Goal: Navigation & Orientation: Find specific page/section

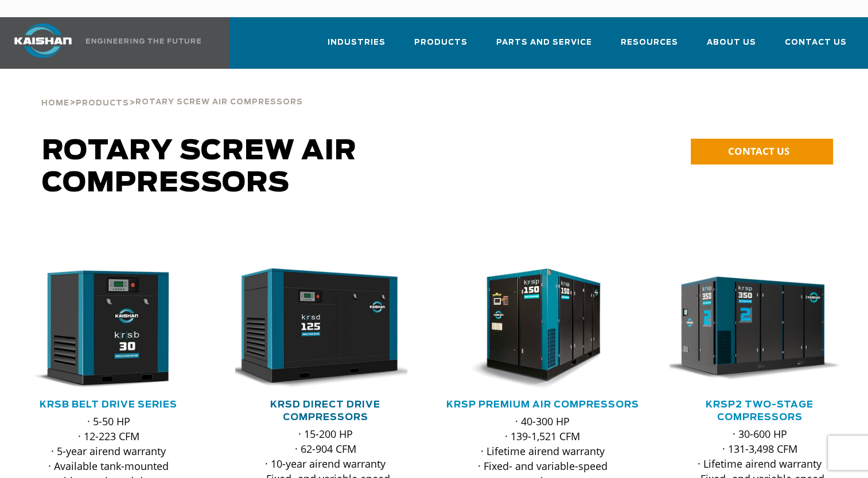
click at [305, 400] on link "KRSD Direct Drive Compressors" at bounding box center [325, 411] width 110 height 22
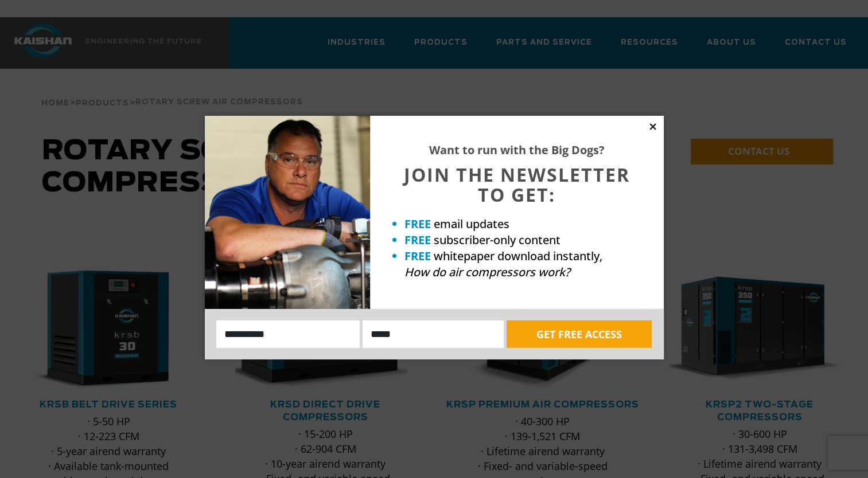
click at [652, 126] on icon at bounding box center [652, 126] width 6 height 6
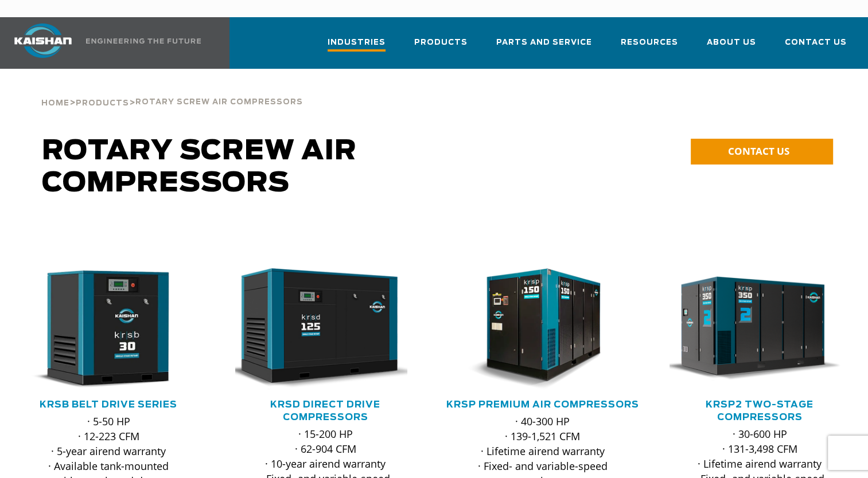
click at [368, 36] on span "Industries" at bounding box center [357, 43] width 58 height 15
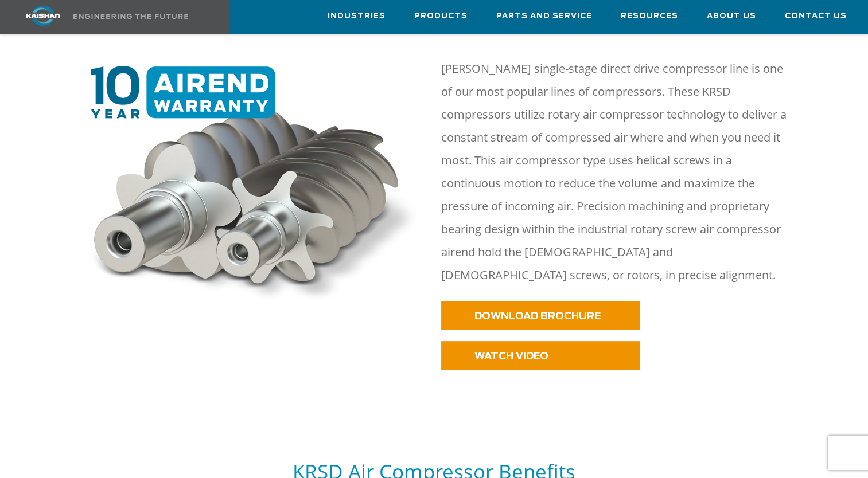
scroll to position [509, 0]
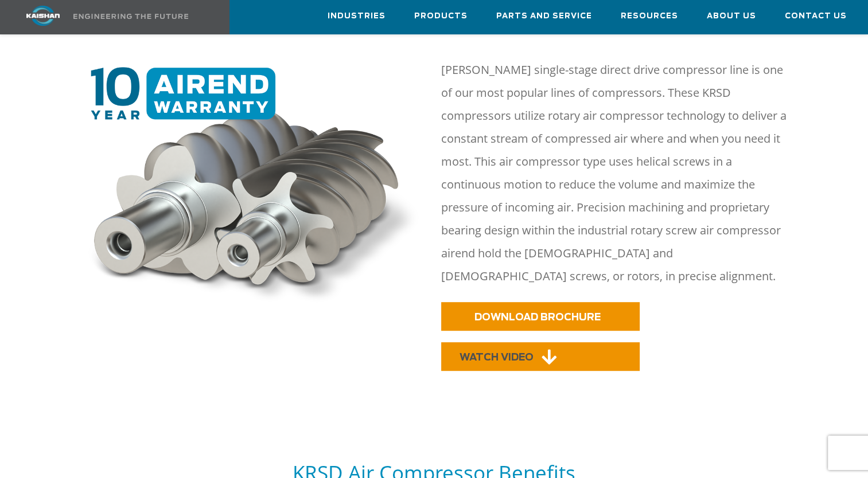
click at [590, 343] on link "WATCH VIDEO" at bounding box center [540, 357] width 199 height 29
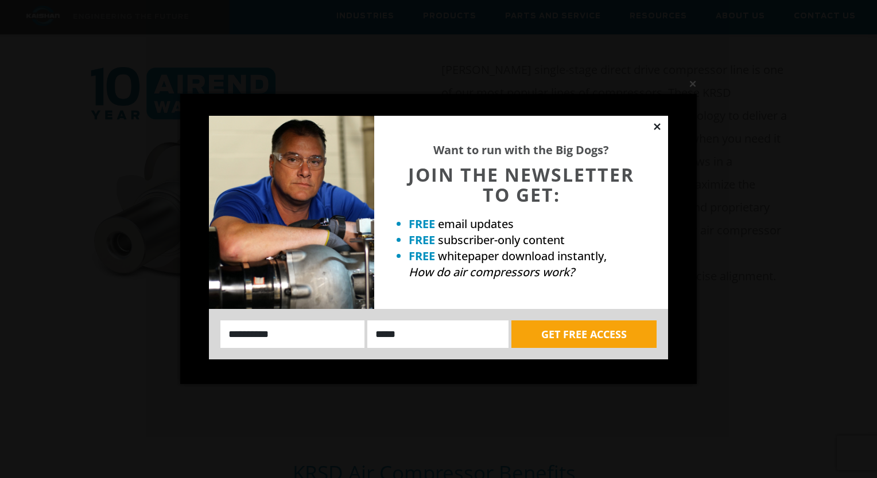
click at [657, 126] on icon at bounding box center [656, 126] width 6 height 6
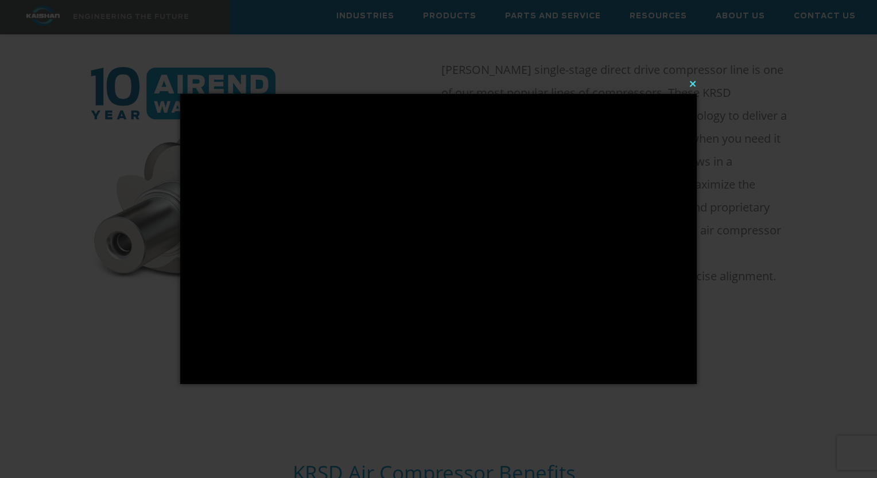
click at [694, 83] on button "×" at bounding box center [442, 83] width 516 height 25
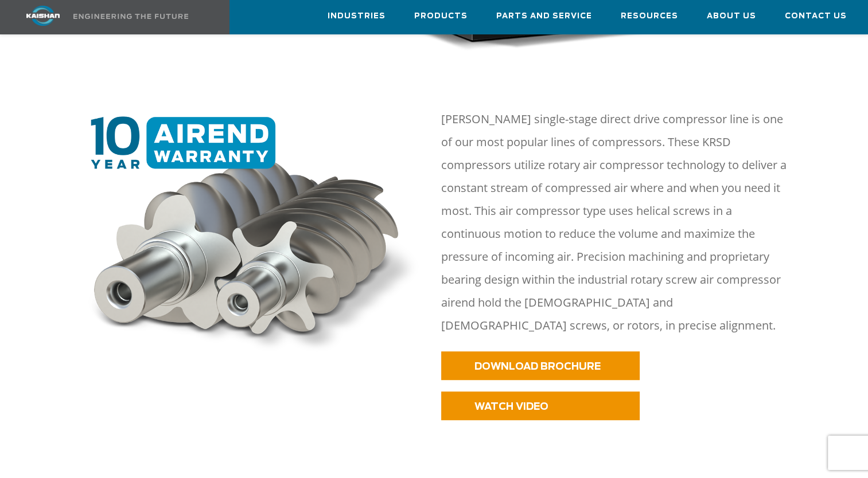
scroll to position [454, 0]
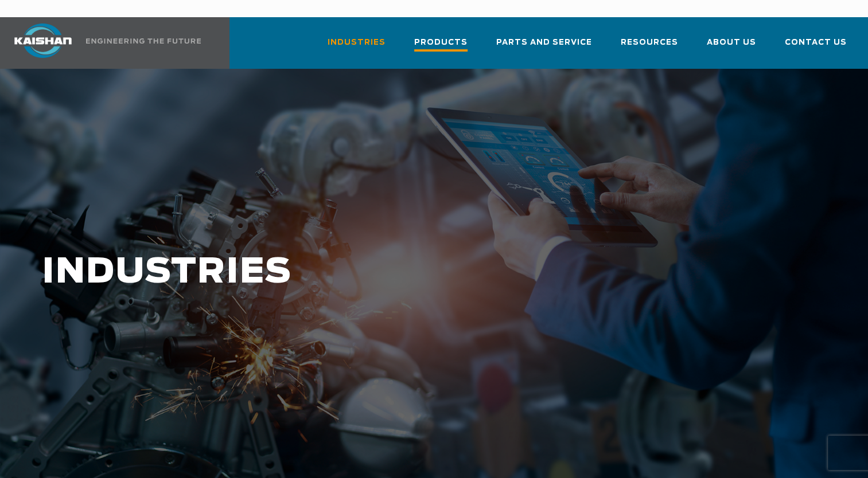
click at [455, 36] on span "Products" at bounding box center [440, 43] width 53 height 15
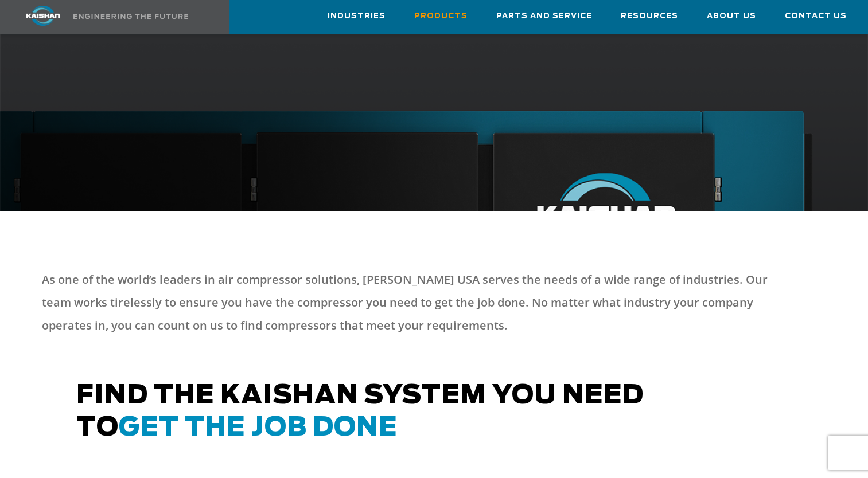
scroll to position [284, 0]
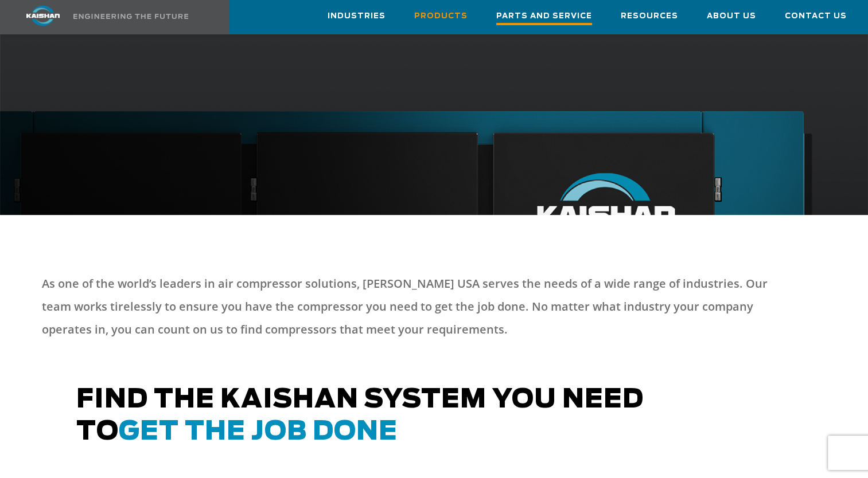
click at [570, 15] on span "Parts and Service" at bounding box center [544, 17] width 96 height 15
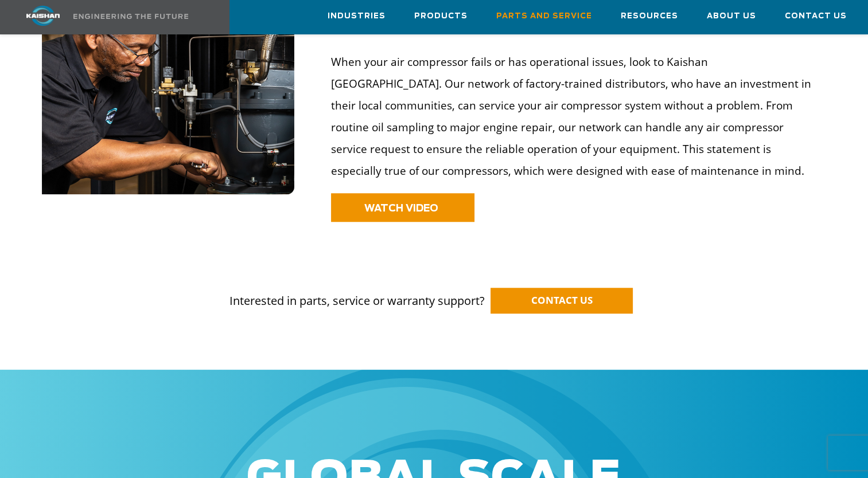
scroll to position [874, 0]
